Goal: Task Accomplishment & Management: Manage account settings

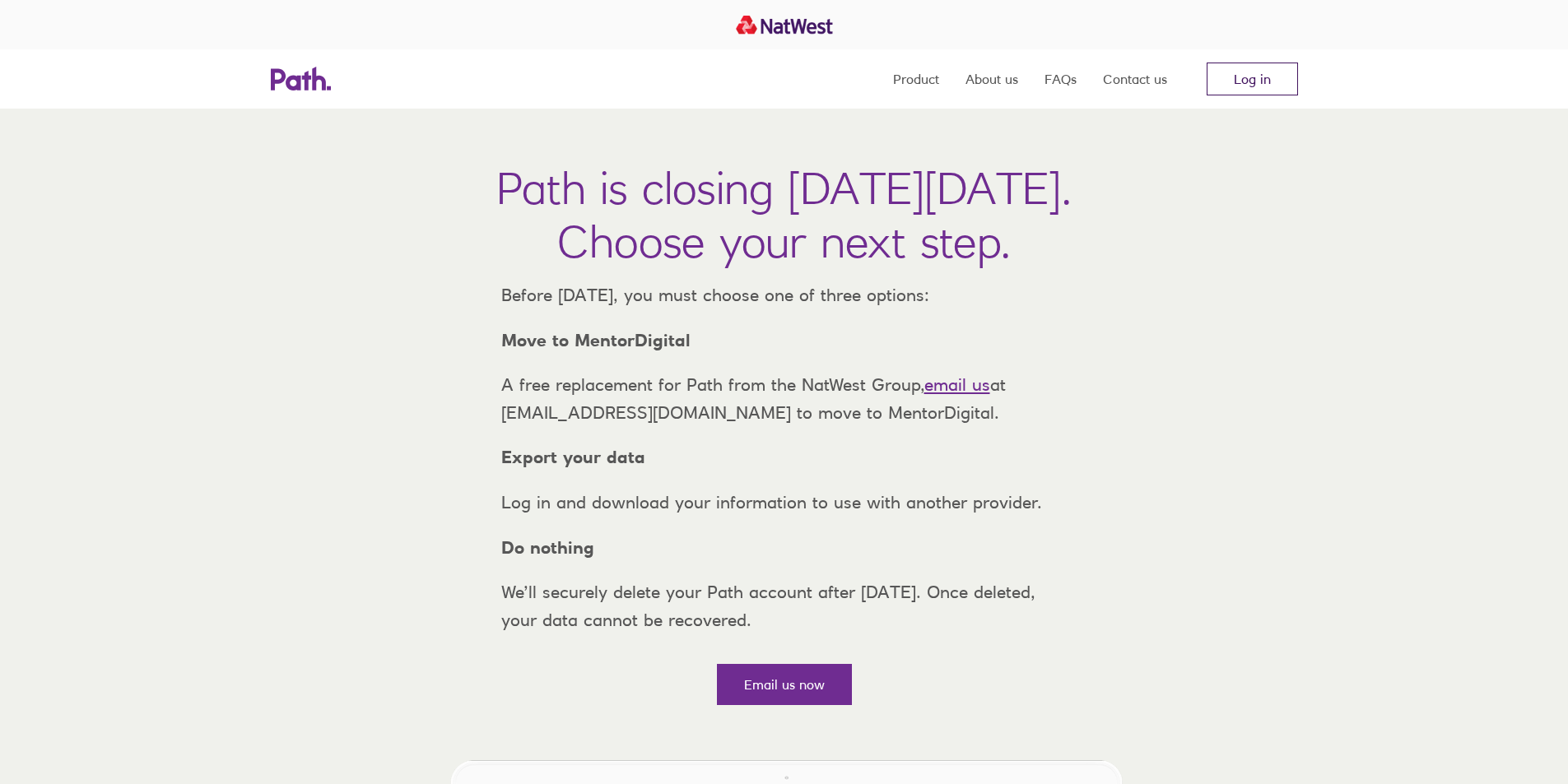
click at [1253, 76] on link "Log in" at bounding box center [1252, 79] width 91 height 33
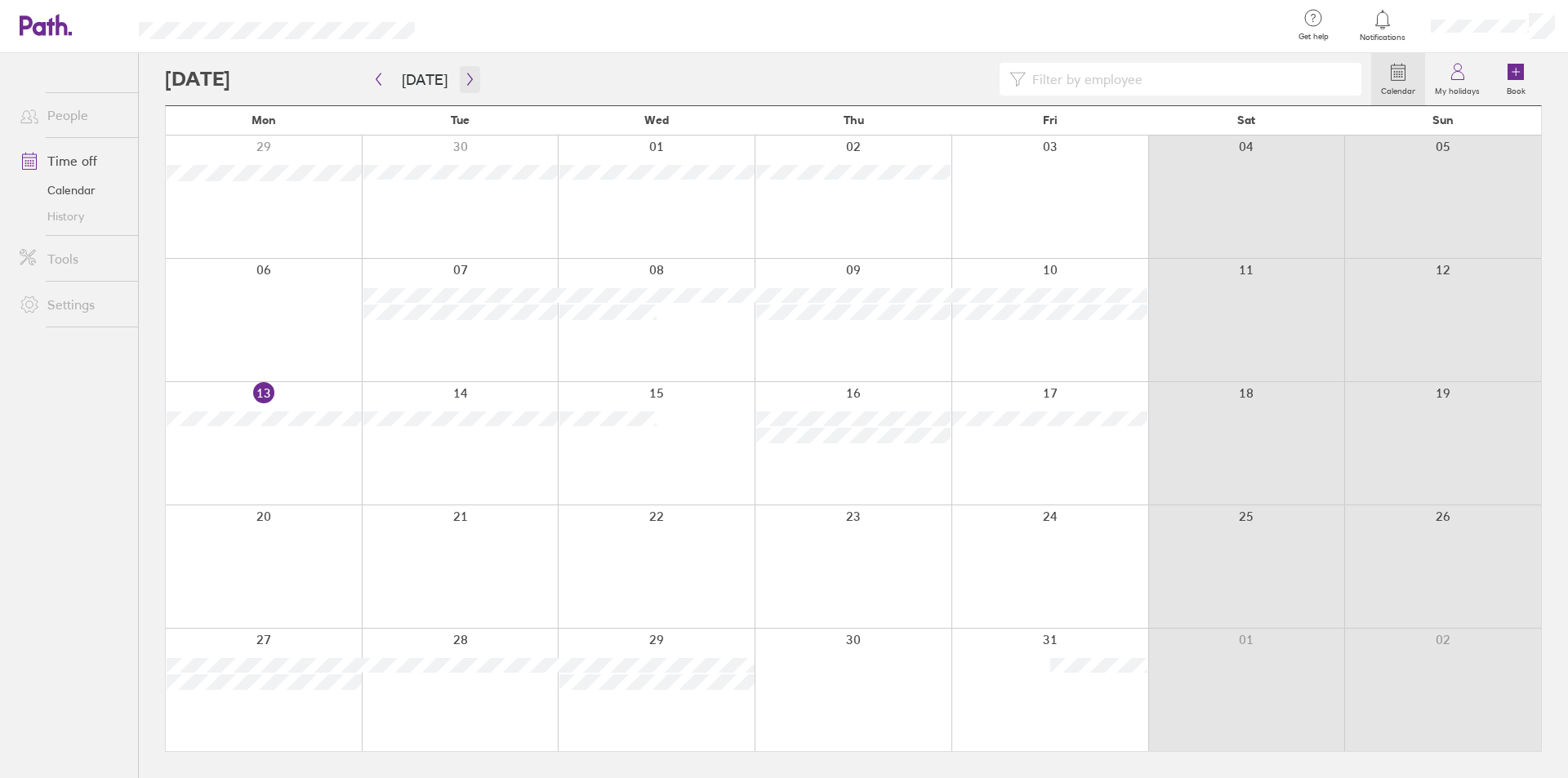
click at [462, 72] on button "button" at bounding box center [469, 79] width 20 height 27
click at [465, 74] on icon "button" at bounding box center [470, 79] width 12 height 13
click at [374, 72] on button "button" at bounding box center [378, 79] width 20 height 27
click at [375, 70] on button "button" at bounding box center [378, 79] width 20 height 27
click at [351, 73] on div at bounding box center [767, 79] width 1206 height 32
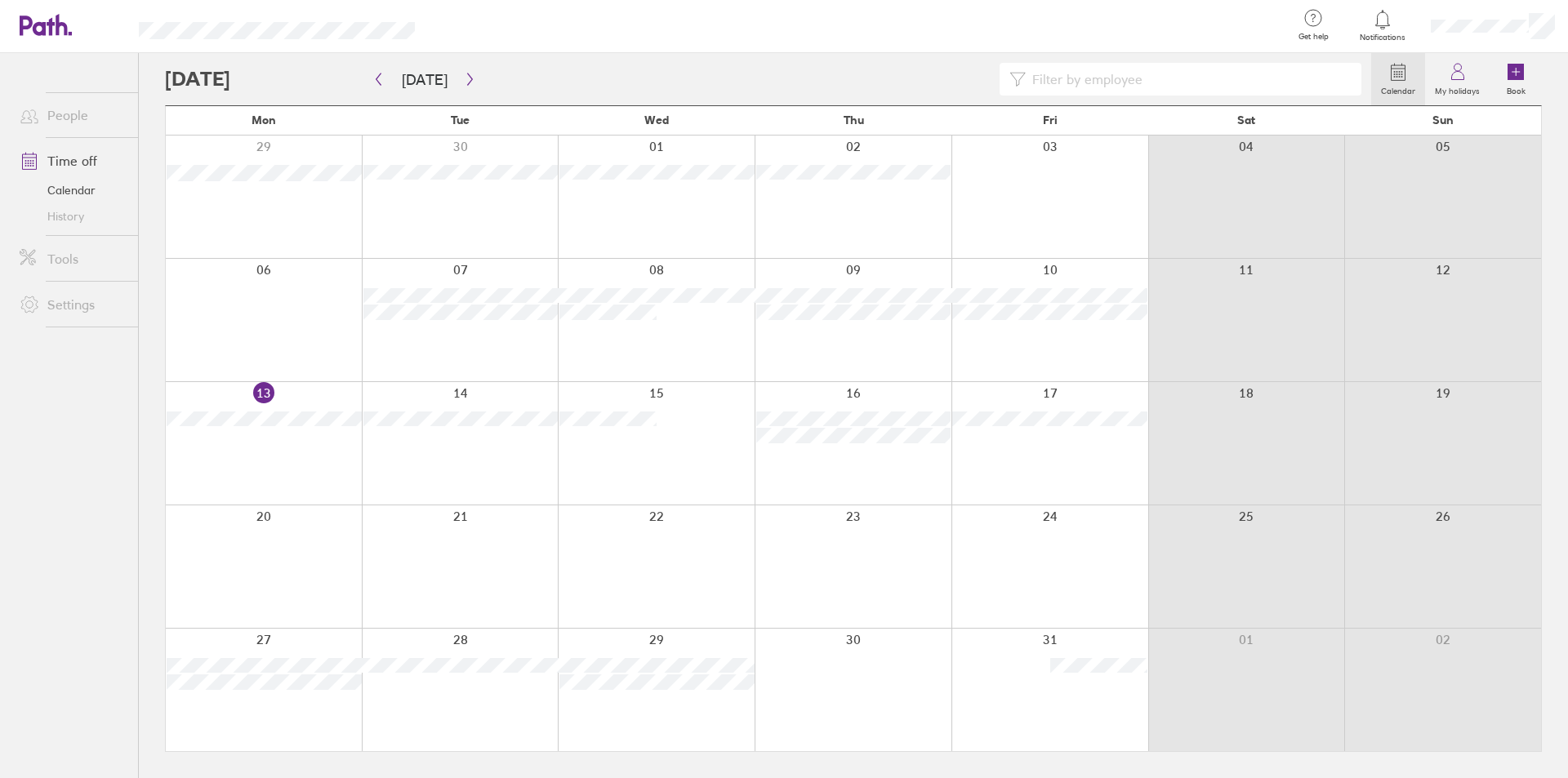
click at [980, 75] on div at bounding box center [767, 79] width 1206 height 32
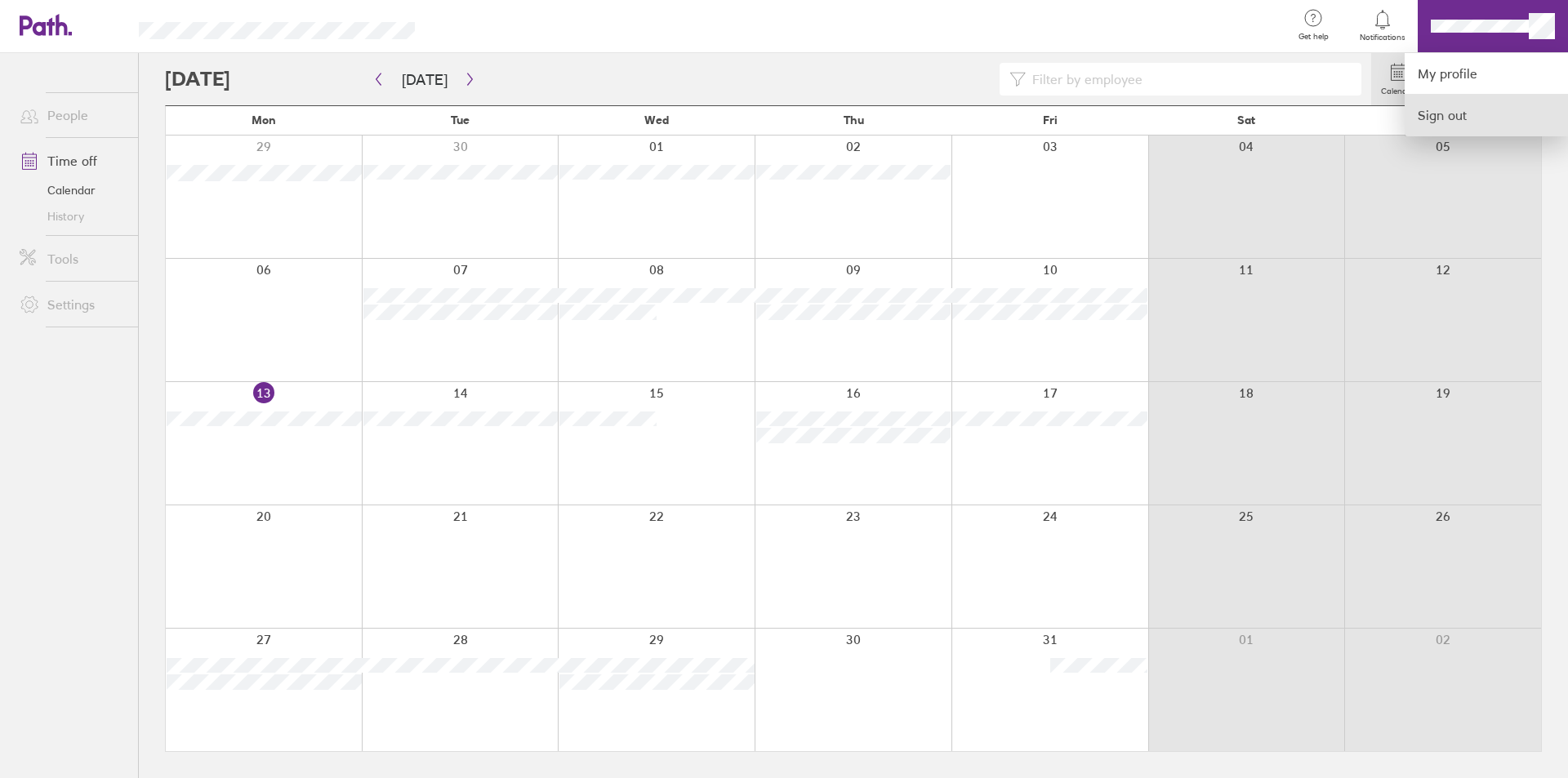
click at [1442, 106] on link "Sign out" at bounding box center [1486, 115] width 163 height 41
